Goal: Complete application form

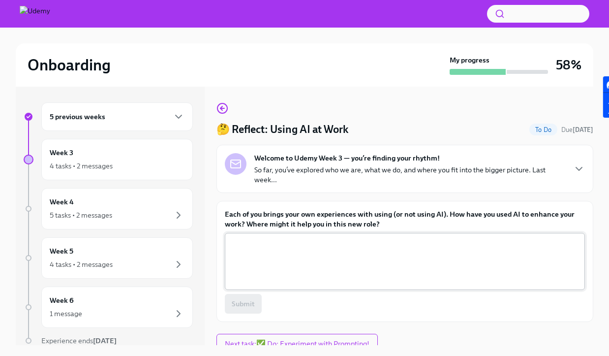
scroll to position [8, 0]
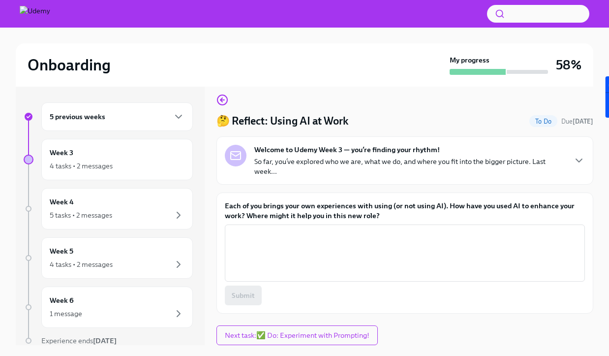
click at [314, 214] on label "Each of you brings your own experiences with using (or not using AI). How have …" at bounding box center [405, 211] width 360 height 20
click at [314, 229] on textarea "Each of you brings your own experiences with using (or not using AI). How have …" at bounding box center [405, 252] width 348 height 47
click at [314, 214] on label "Each of you brings your own experiences with using (or not using AI). How have …" at bounding box center [405, 211] width 360 height 20
click at [314, 229] on textarea "Each of you brings your own experiences with using (or not using AI). How have …" at bounding box center [405, 252] width 348 height 47
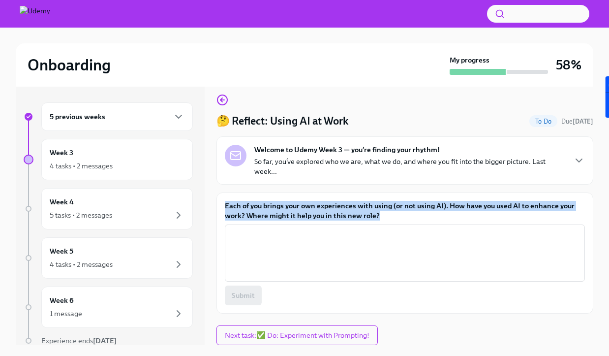
click at [314, 214] on label "Each of you brings your own experiences with using (or not using AI). How have …" at bounding box center [405, 211] width 360 height 20
click at [314, 229] on textarea "Each of you brings your own experiences with using (or not using AI). How have …" at bounding box center [405, 252] width 348 height 47
copy label "Each of you brings your own experiences with using (or not using AI). How have …"
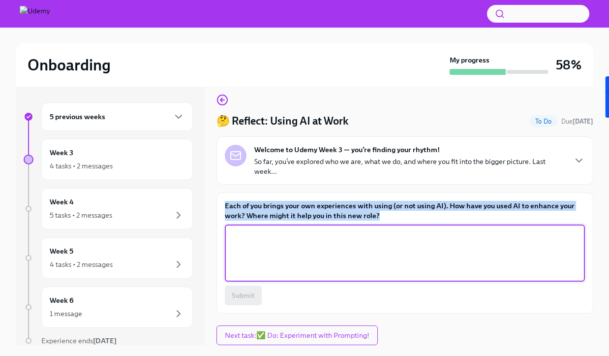
click at [308, 253] on textarea "Each of you brings your own experiences with using (or not using AI). How have …" at bounding box center [405, 252] width 348 height 47
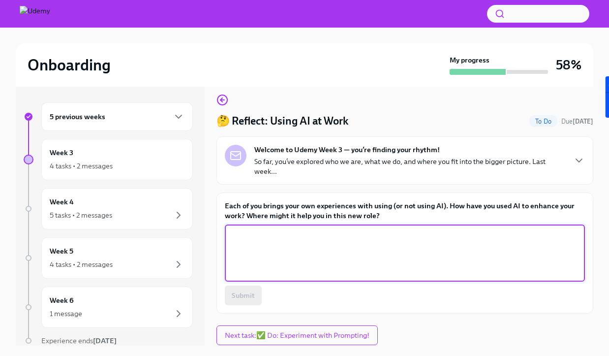
paste textarea "I’ve been using AI in a few key ways—both to work smarter and to better support…"
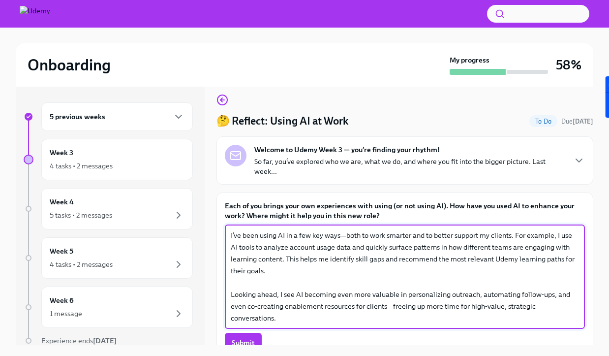
click at [345, 236] on textarea "I’ve been using AI in a few key ways—both to work smarter and to better support…" at bounding box center [405, 276] width 348 height 94
click at [409, 239] on textarea "I’ve been using AI in a few key ways, both to work smarter and to better suppor…" at bounding box center [405, 276] width 348 height 94
drag, startPoint x: 332, startPoint y: 256, endPoint x: 260, endPoint y: 256, distance: 71.8
click at [260, 256] on textarea "I’ve been using AI in a few key ways, both to work smarter (prospects) and to b…" at bounding box center [405, 276] width 348 height 94
drag, startPoint x: 260, startPoint y: 256, endPoint x: 329, endPoint y: 256, distance: 69.4
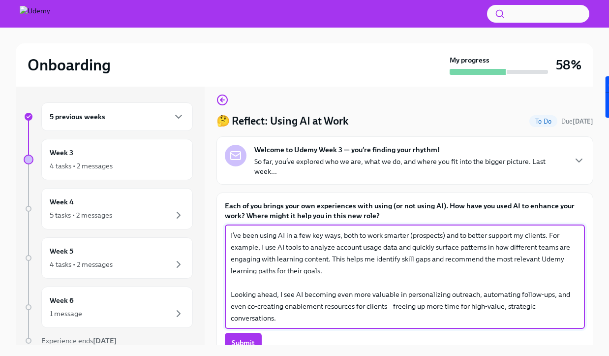
click at [329, 256] on textarea "I’ve been using AI in a few key ways, both to work smarter (prospects) and to b…" at bounding box center [405, 276] width 348 height 94
click at [457, 258] on textarea "I’ve been using AI in a few key ways, both to work smarter (prospects) and to b…" at bounding box center [405, 276] width 348 height 94
click at [456, 258] on textarea "I’ve been using AI in a few key ways, both to work smarter (prospects) and to b…" at bounding box center [405, 276] width 348 height 94
drag, startPoint x: 352, startPoint y: 270, endPoint x: 498, endPoint y: 270, distance: 146.1
click at [498, 270] on textarea "I’ve been using AI in a few key ways, both to work smarter (prospects) and to b…" at bounding box center [405, 276] width 348 height 94
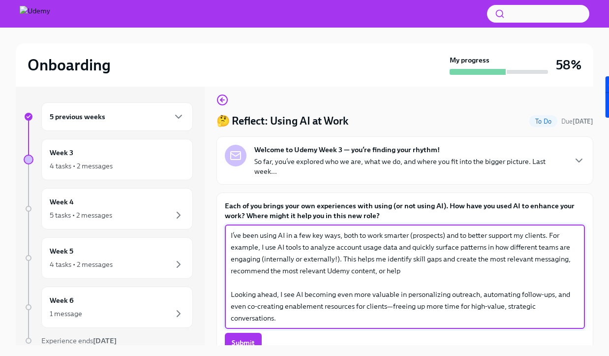
type textarea "I’ve been using AI in a few key ways, both to work smarter (prospects) and to b…"
